Goal: Complete application form

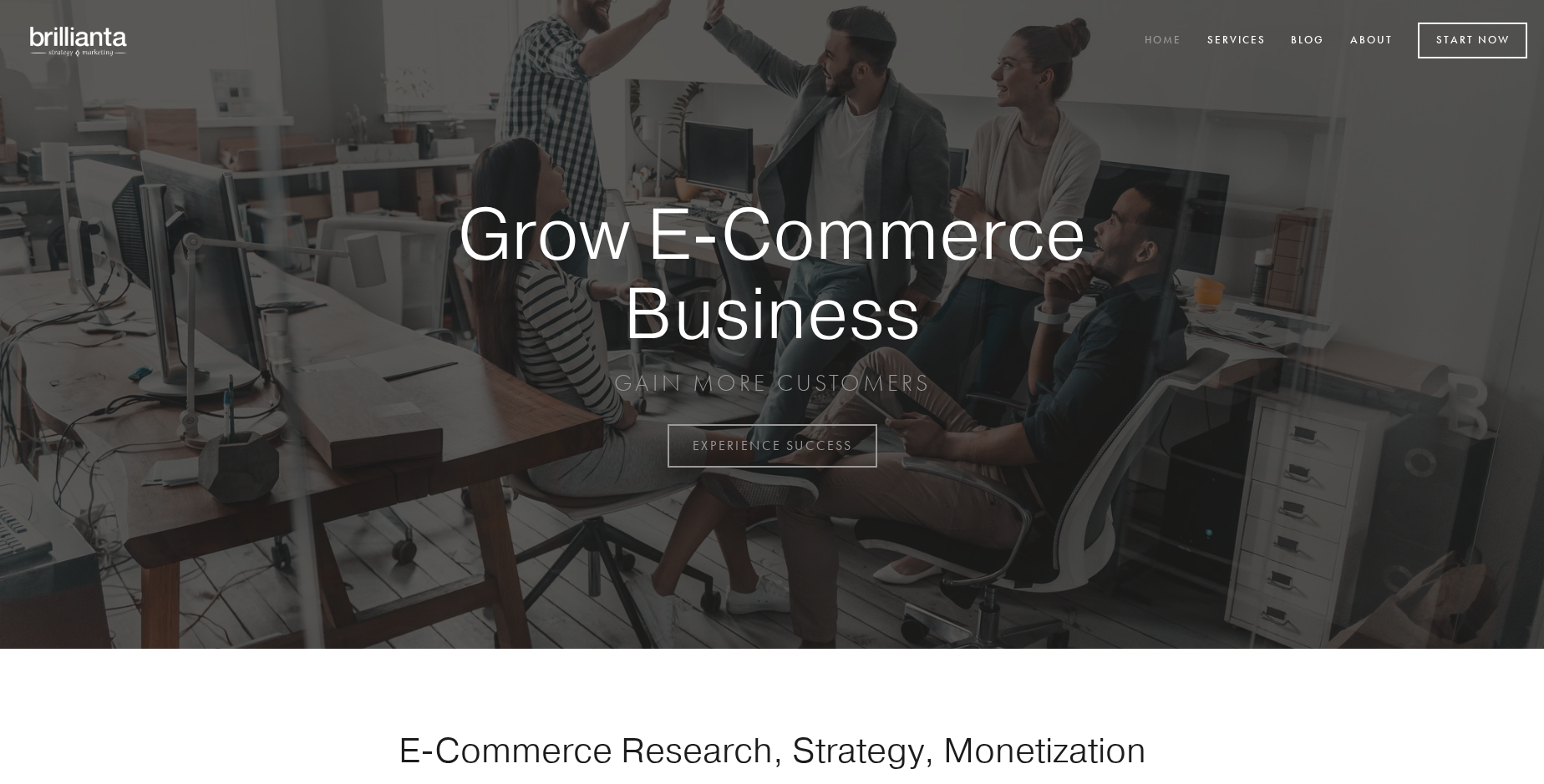
scroll to position [4378, 0]
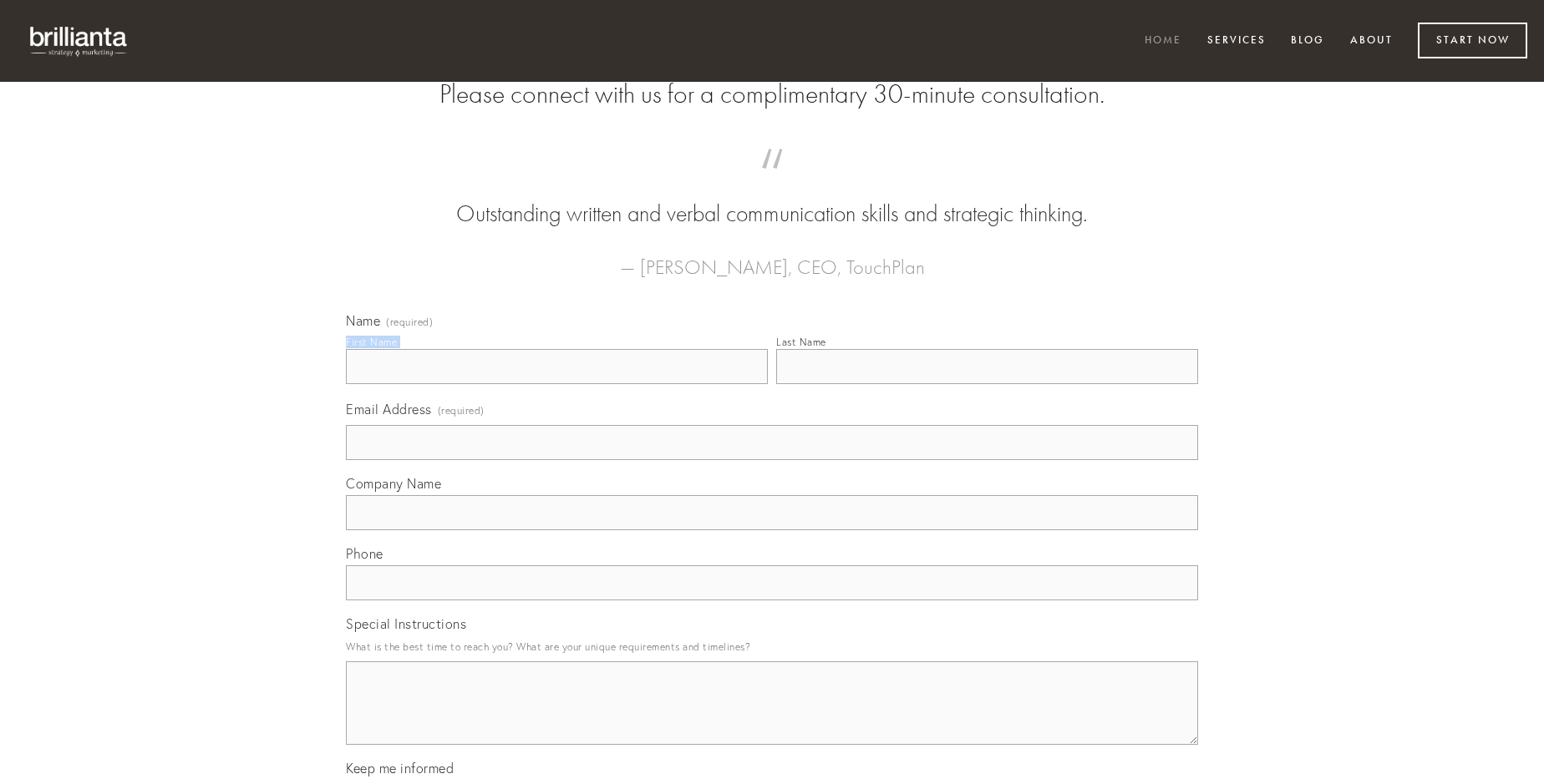
type input "[PERSON_NAME]"
click at [987, 384] on input "Last Name" at bounding box center [987, 366] width 422 height 35
type input "[PERSON_NAME]"
click at [772, 460] on input "Email Address (required)" at bounding box center [772, 442] width 852 height 35
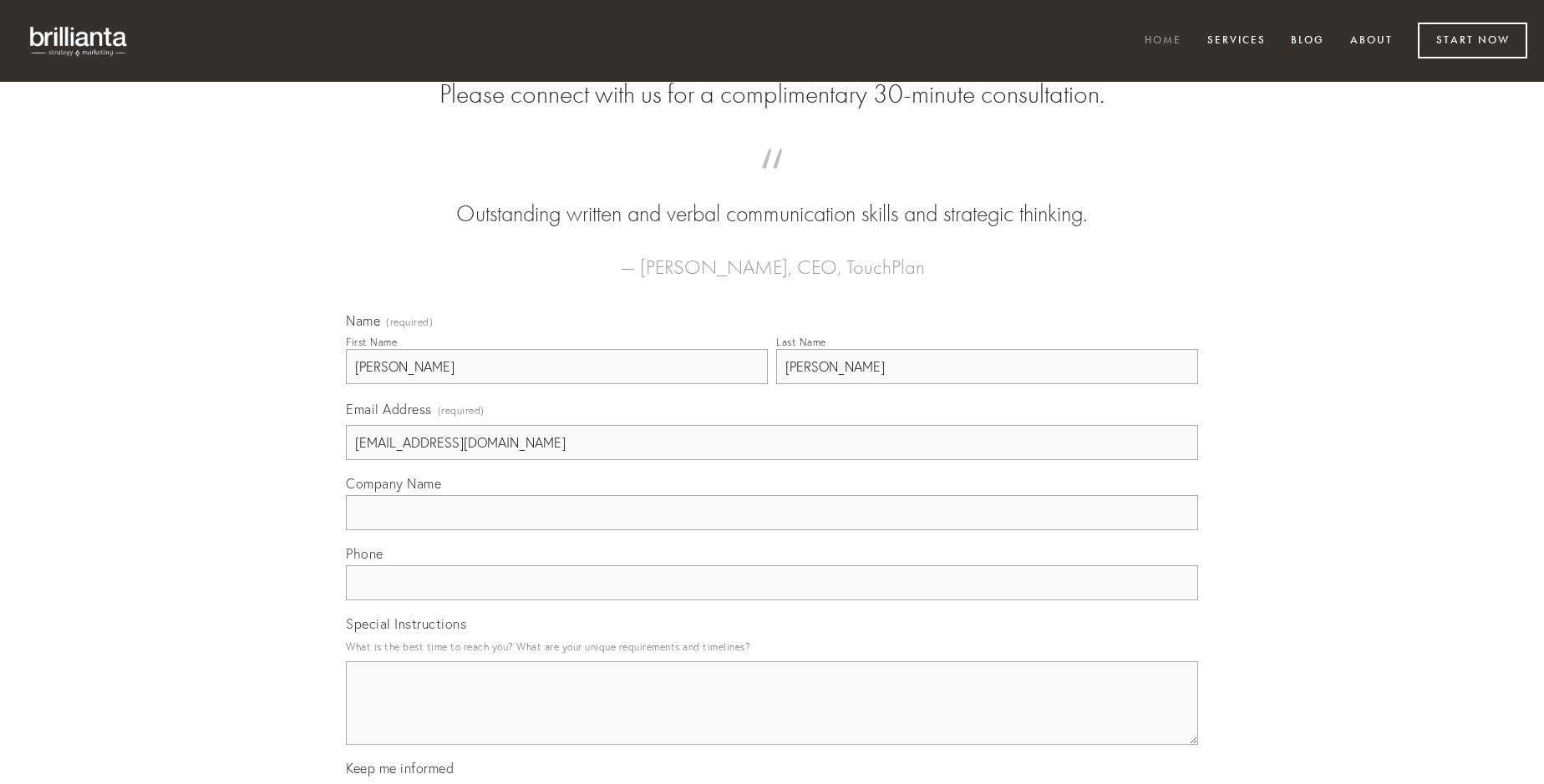
type input "[EMAIL_ADDRESS][DOMAIN_NAME]"
click at [772, 531] on input "Company Name" at bounding box center [772, 513] width 852 height 35
type input "[PERSON_NAME]"
click at [772, 600] on input "text" at bounding box center [772, 582] width 852 height 35
click at [772, 718] on textarea "Special Instructions" at bounding box center [772, 703] width 852 height 84
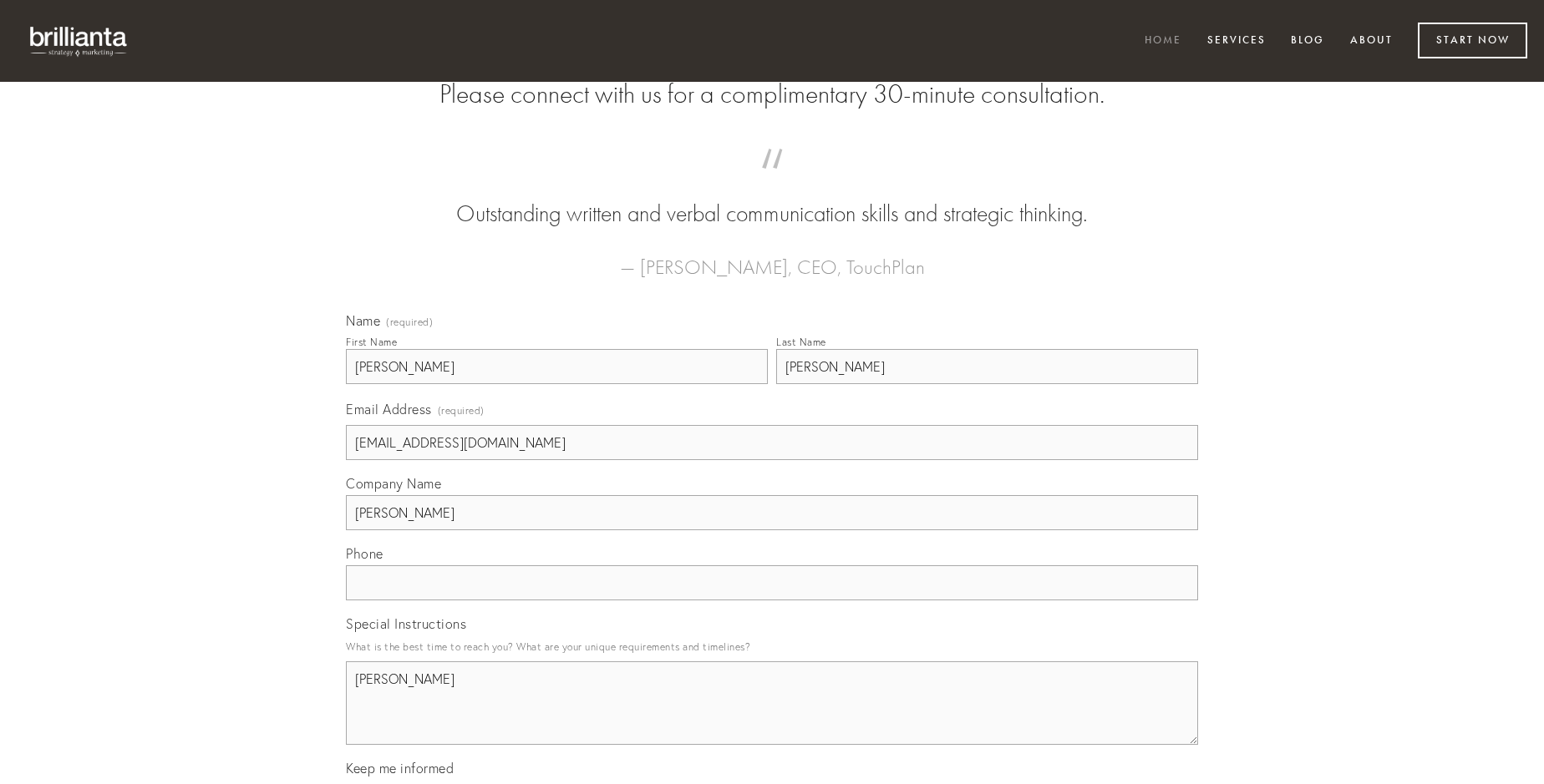
type textarea "[PERSON_NAME]"
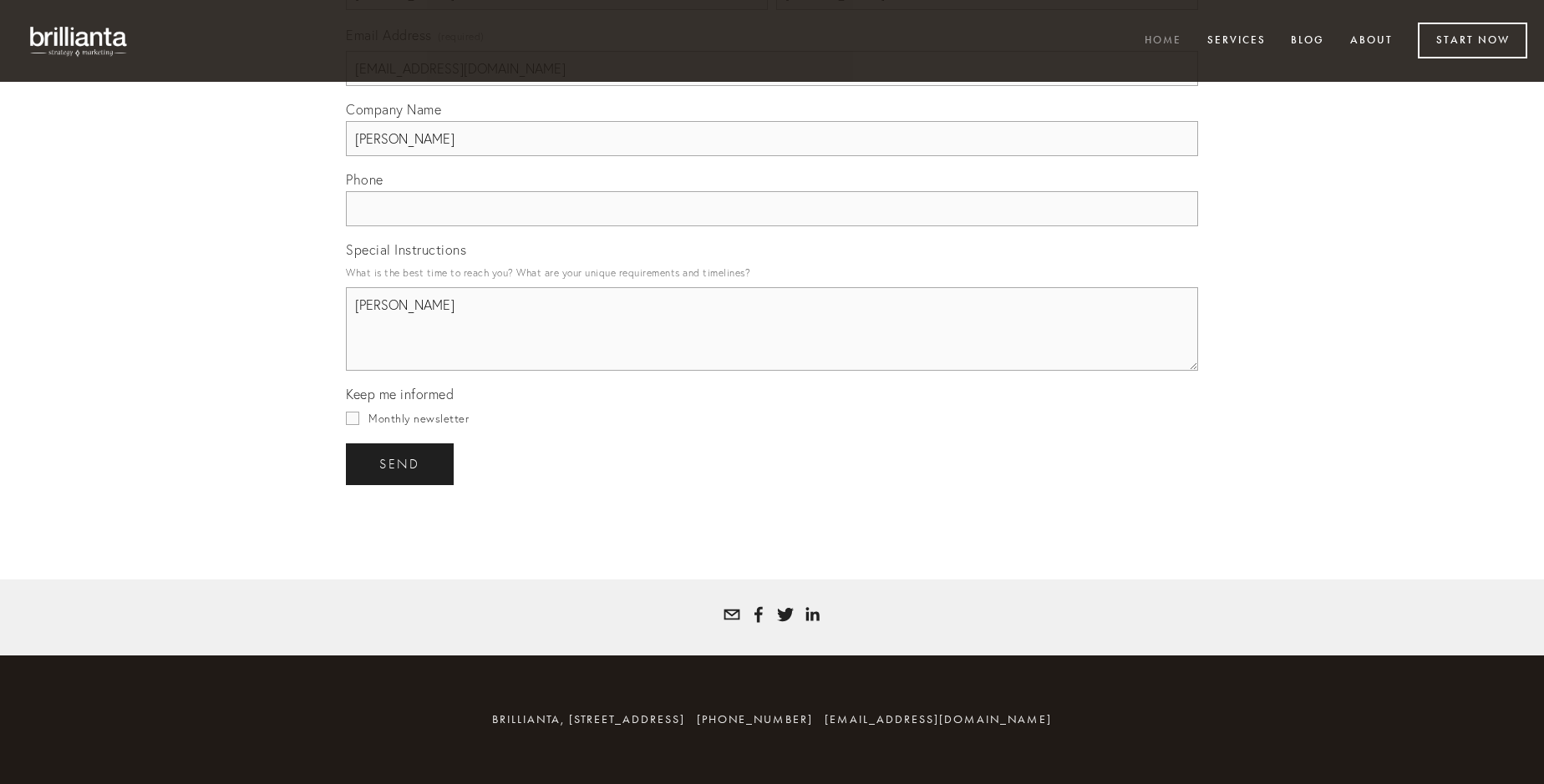
click at [401, 463] on span "send" at bounding box center [399, 464] width 41 height 15
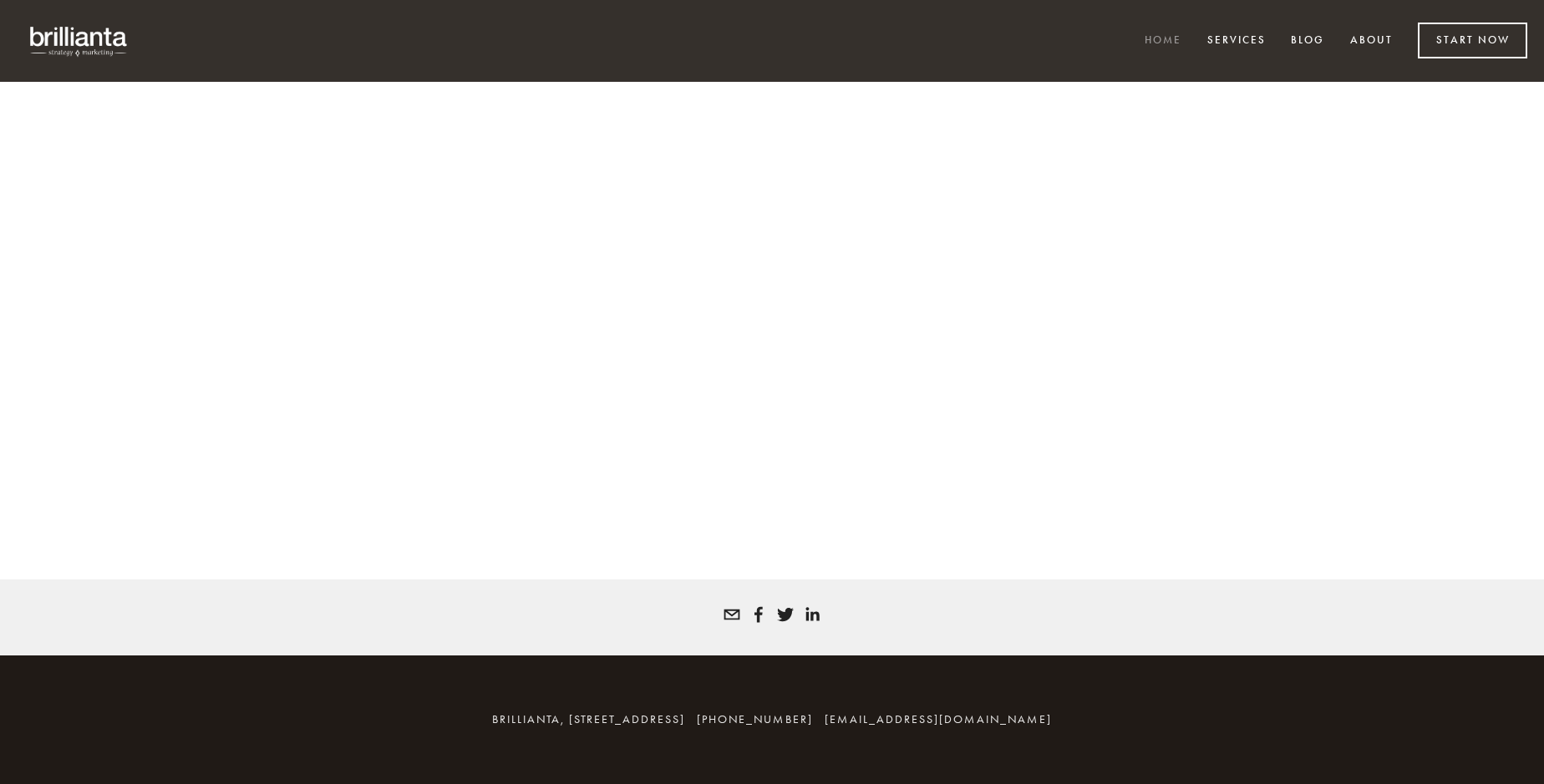
scroll to position [4355, 0]
